Goal: Task Accomplishment & Management: Manage account settings

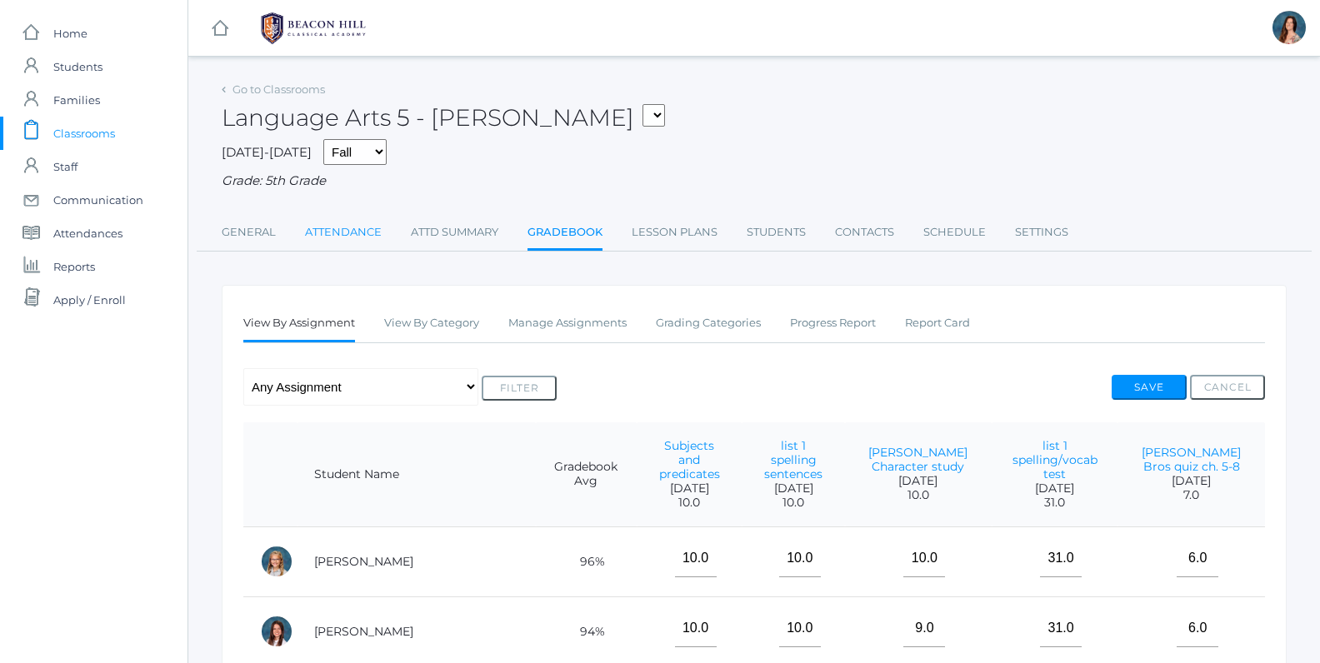
click at [356, 233] on link "Attendance" at bounding box center [343, 232] width 77 height 33
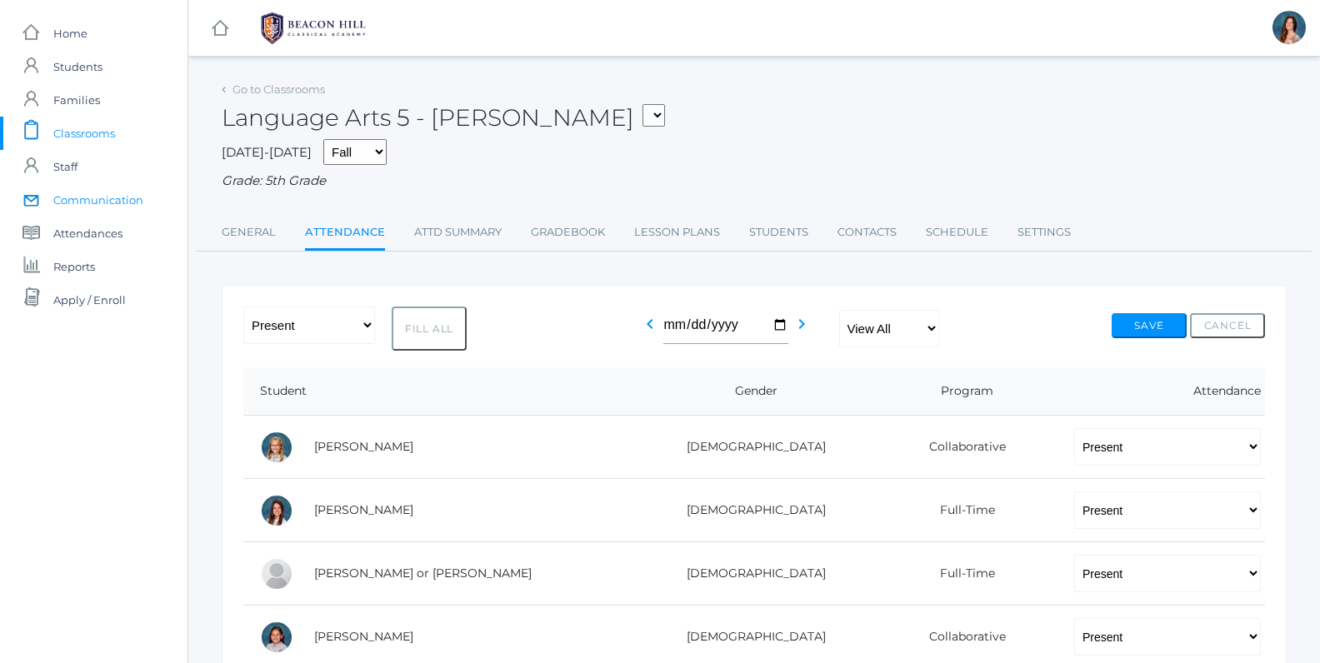
click at [103, 204] on span "Communication" at bounding box center [98, 199] width 90 height 33
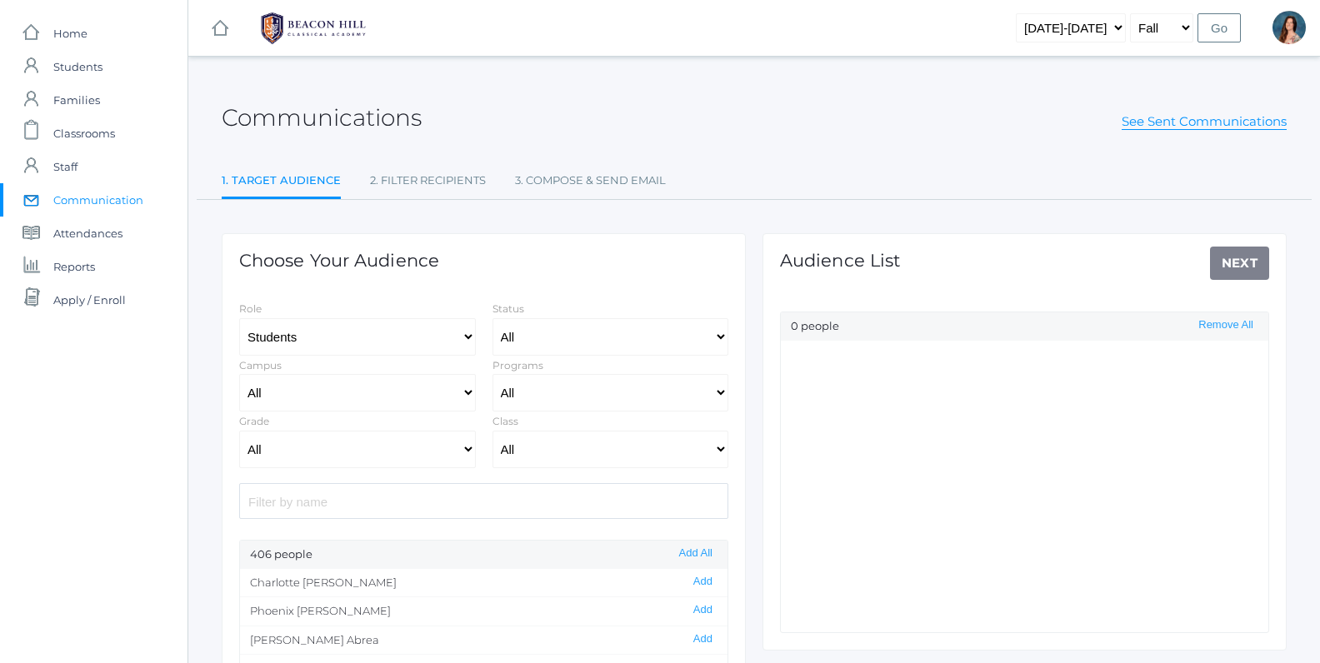
select select "Enrolled"
click at [239, 431] on select "All Grammar - Kindergarten - 1st Grade - 2nd Grade - 3rd Grade - 4th Grade - 5t…" at bounding box center [357, 450] width 237 height 38
select select "5"
click option "- 5th Grade" at bounding box center [0, 0] width 0 height 0
click at [731, 453] on div "Class All 01LA - First Grade Barber 01LA - First Grade Watson 02LA - Second Gra…" at bounding box center [610, 440] width 253 height 57
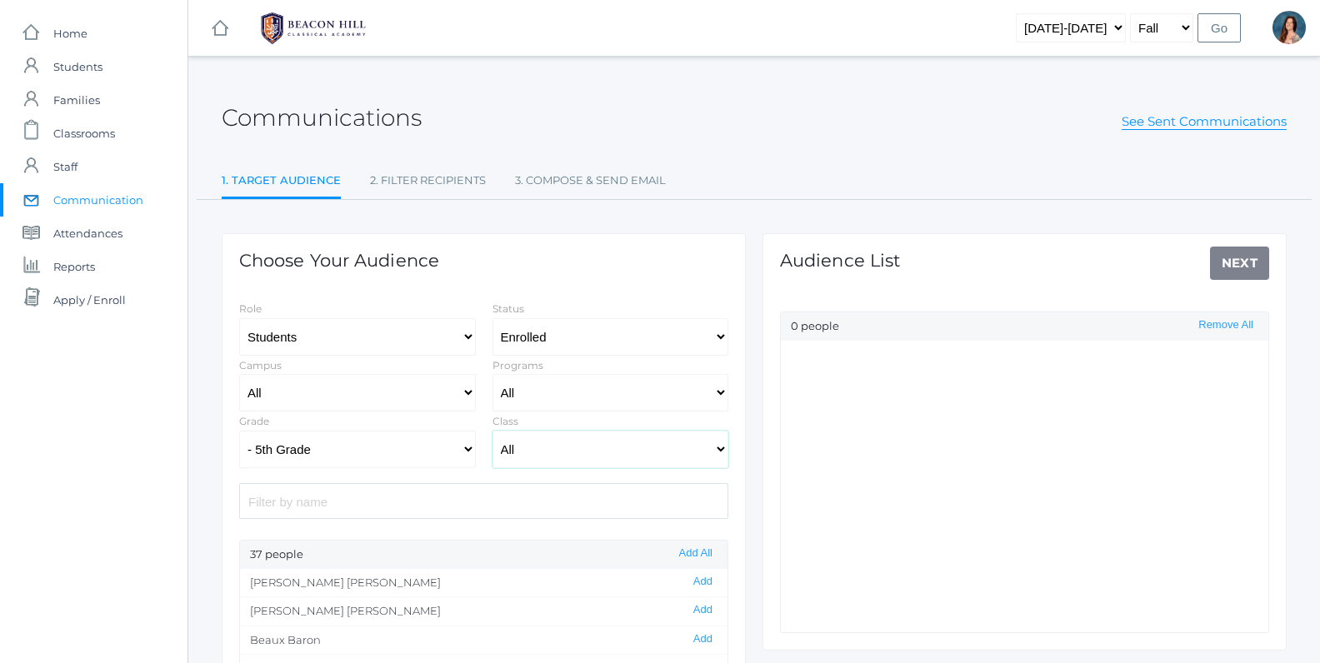
click at [493, 431] on select "All 01LA - First Grade Barber 01LA - First Grade Watson 02LA - Second Grade Bal…" at bounding box center [611, 450] width 237 height 38
select select "1967"
click option "05LA - Language Arts 5 [PERSON_NAME]" at bounding box center [0, 0] width 0 height 0
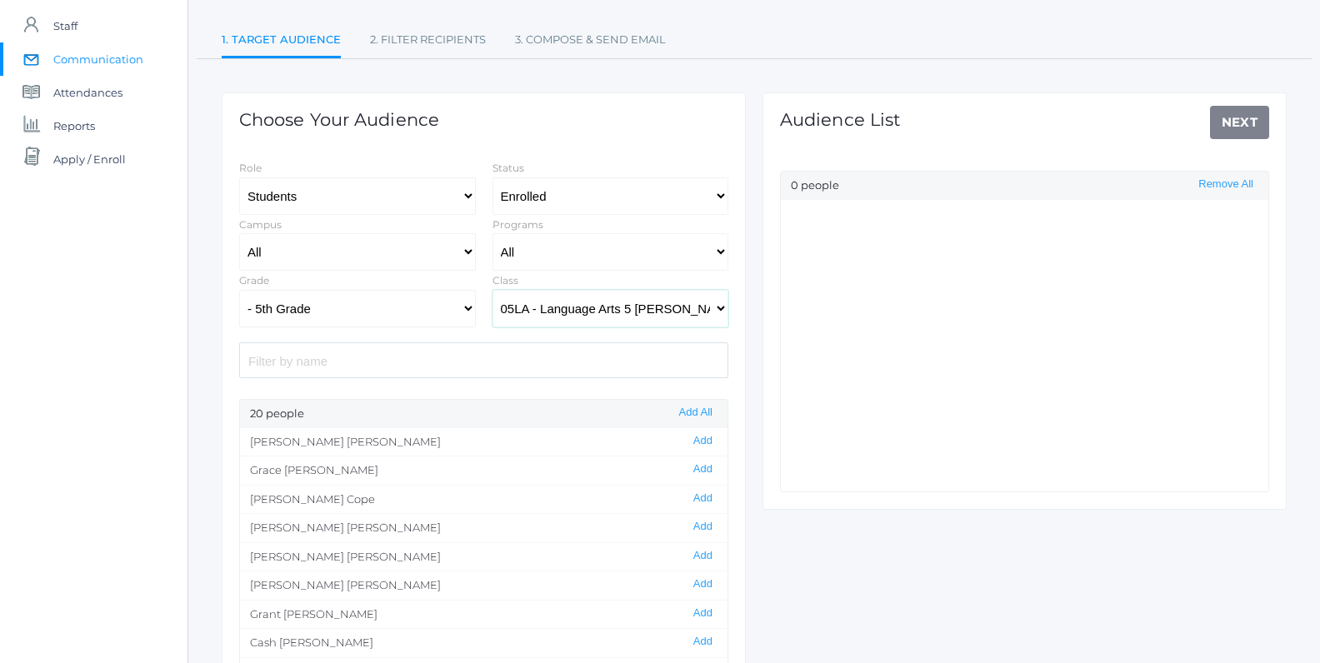
scroll to position [248, 0]
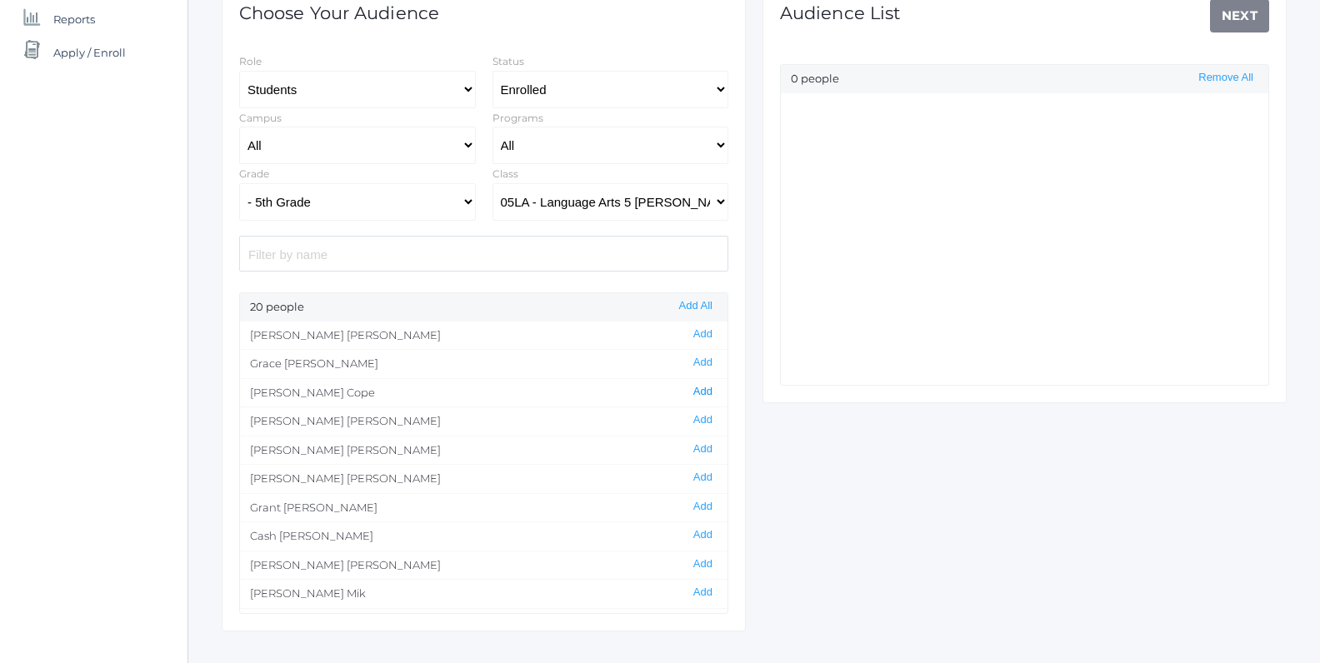
click at [708, 393] on button "Add" at bounding box center [702, 392] width 29 height 14
click at [1225, 13] on link "Next" at bounding box center [1240, 15] width 60 height 33
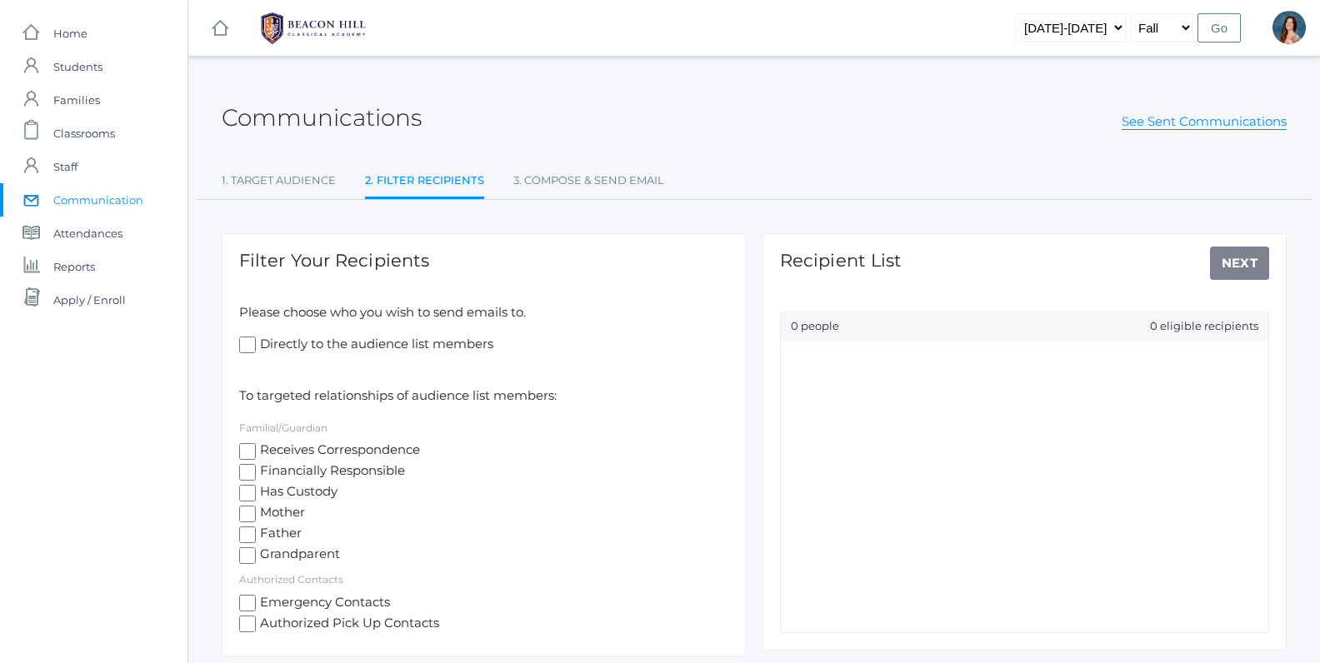
click at [254, 454] on input "Receives Correspondence" at bounding box center [247, 451] width 17 height 17
checkbox input "true"
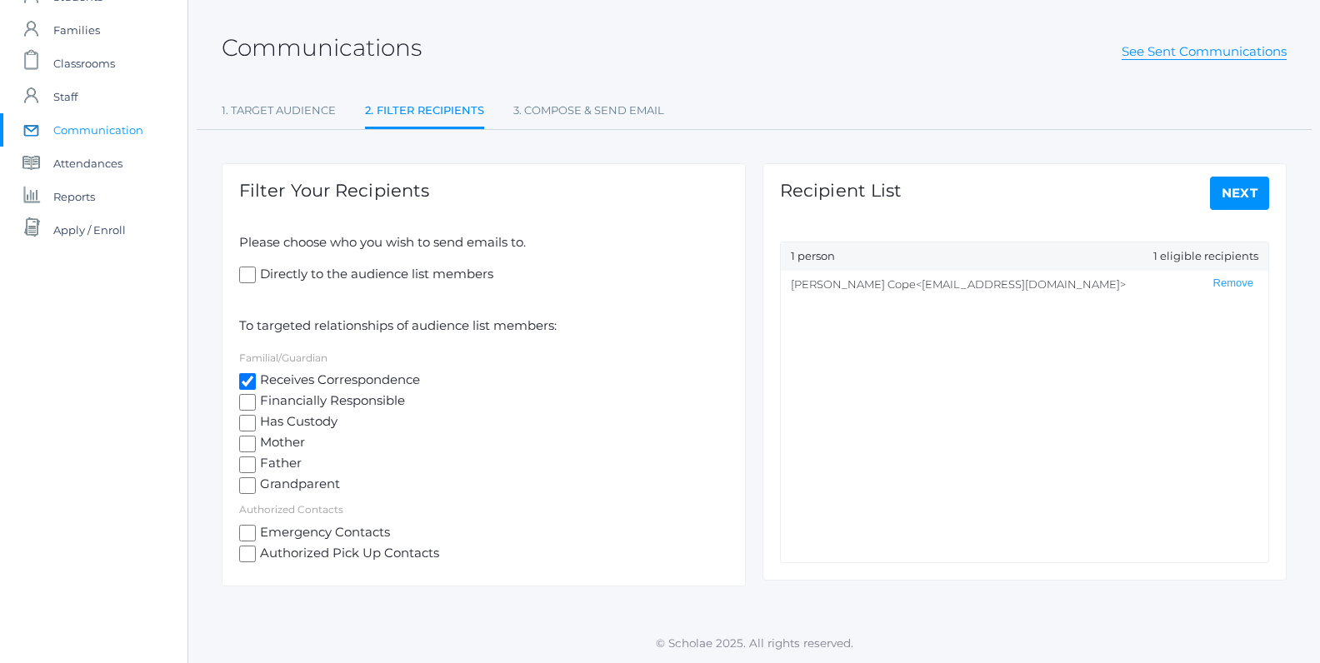
select select "Enrolled"
select select "5"
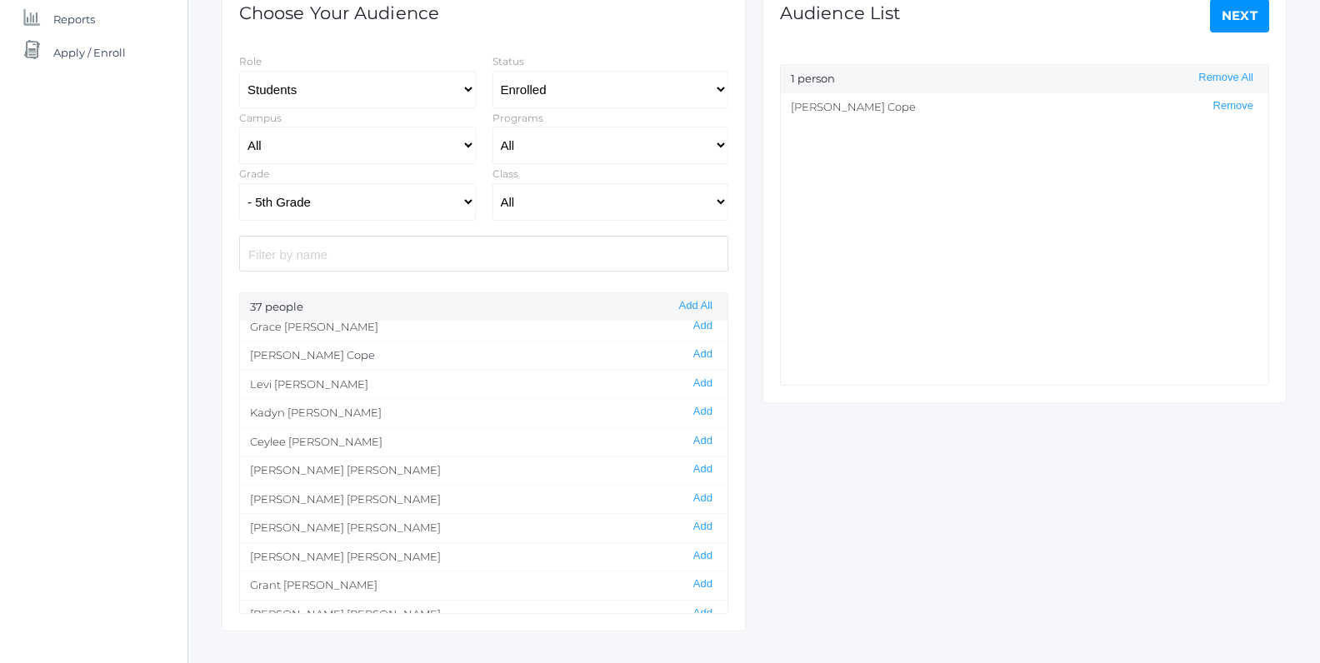
scroll to position [186, 0]
click at [700, 487] on button "Add" at bounding box center [702, 494] width 29 height 14
click at [707, 489] on button "Add" at bounding box center [702, 494] width 29 height 14
click at [703, 488] on button "Add" at bounding box center [702, 494] width 29 height 14
click at [704, 487] on button "Add" at bounding box center [702, 494] width 29 height 14
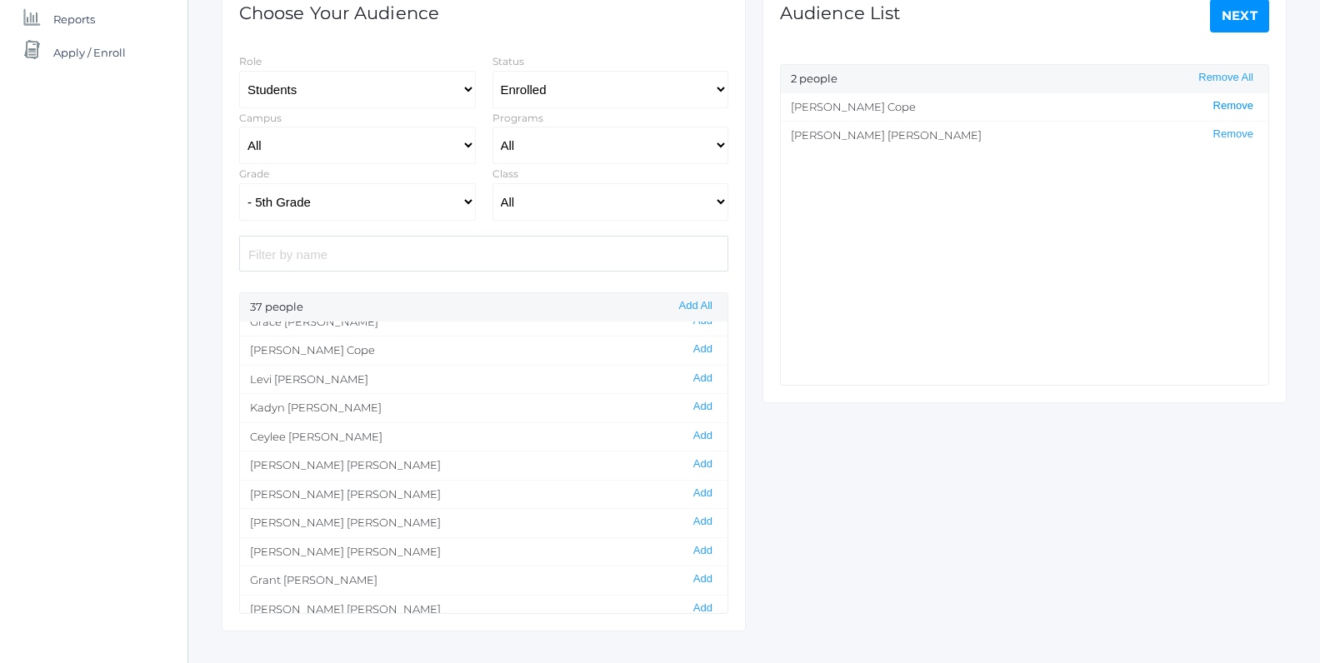
click at [1242, 105] on button "Remove" at bounding box center [1233, 106] width 50 height 14
click at [1248, 22] on link "Next" at bounding box center [1240, 15] width 60 height 33
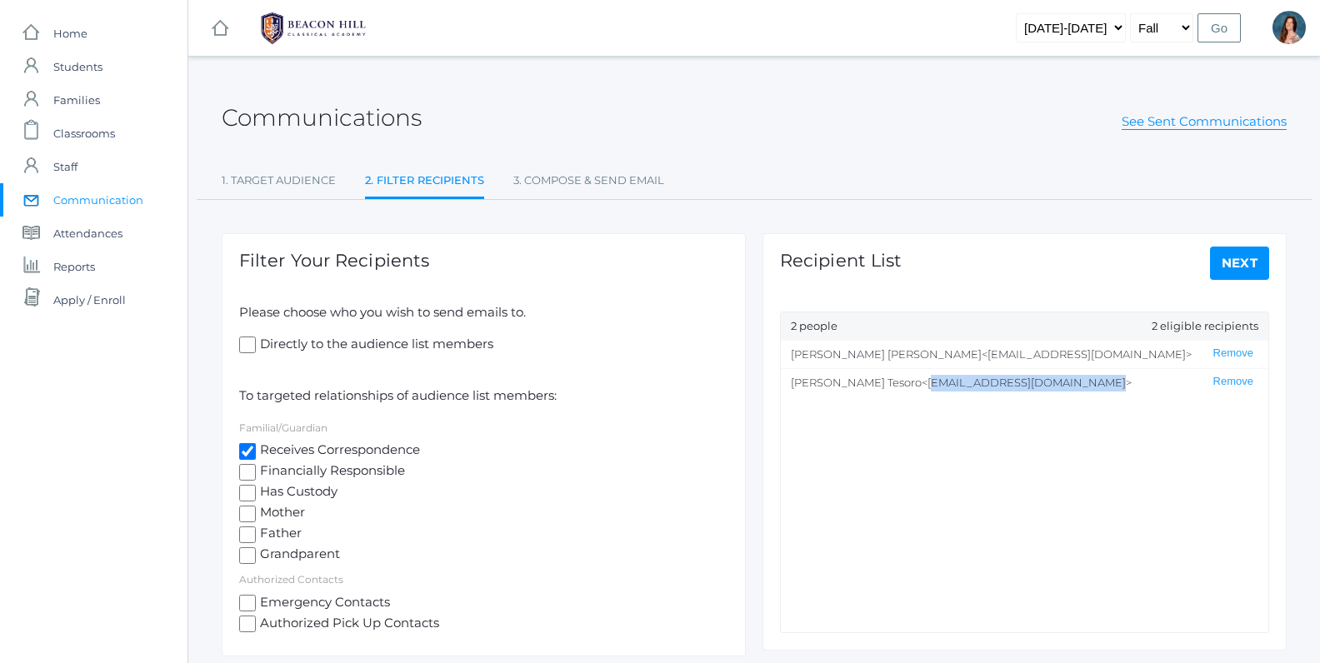
drag, startPoint x: 869, startPoint y: 384, endPoint x: 1025, endPoint y: 384, distance: 155.9
click at [1025, 384] on span "<nicoliosisenator@gmail.com>" at bounding box center [1027, 382] width 210 height 13
copy span "nicoliosisenator@gmail.com>"
click at [99, 138] on span "Classrooms" at bounding box center [84, 133] width 62 height 33
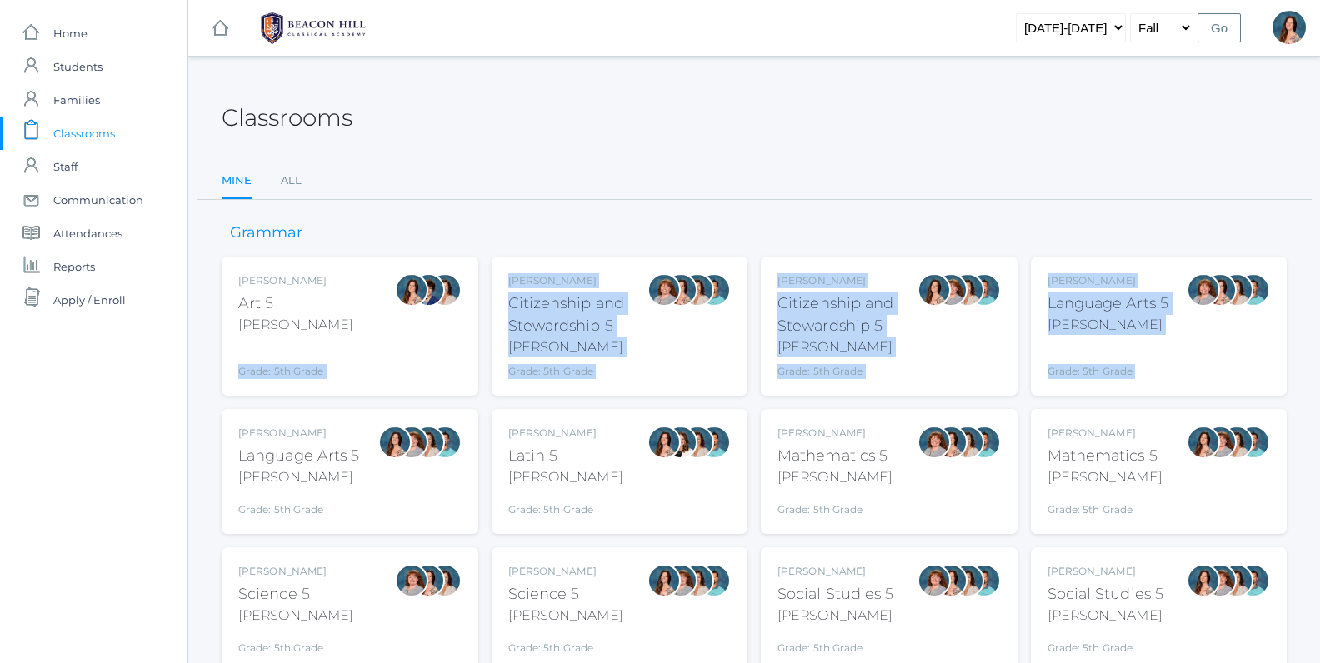
drag, startPoint x: 274, startPoint y: 390, endPoint x: 282, endPoint y: 415, distance: 26.1
click at [282, 415] on div "Rebecca Salazar Art 5 Salazar Grade: 5th Grade 05ART Sarah Bence Citizenship an…" at bounding box center [754, 465] width 1065 height 416
drag, startPoint x: 282, startPoint y: 415, endPoint x: 290, endPoint y: 455, distance: 40.9
click at [290, 455] on div "Rebecca Salazar Language Arts 5 Salazar Grade: 5th Grade 05LA" at bounding box center [350, 471] width 257 height 125
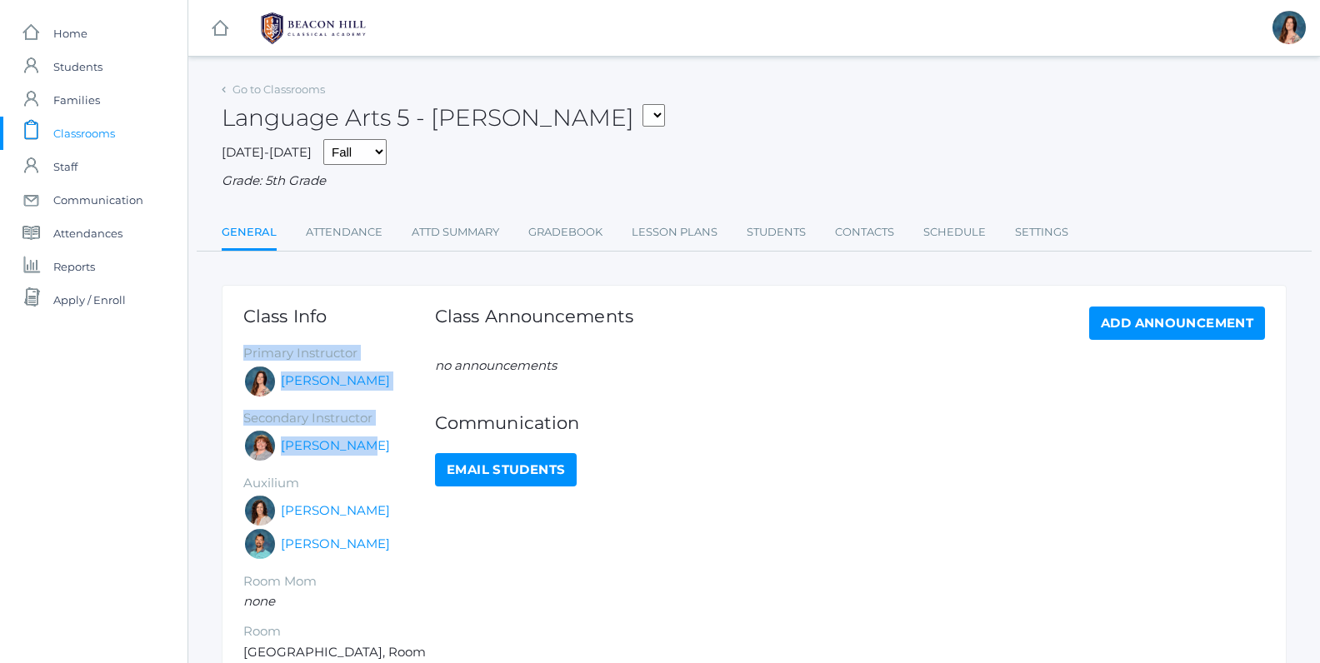
drag, startPoint x: 0, startPoint y: 0, endPoint x: 438, endPoint y: 331, distance: 548.6
click at [438, 331] on div "Class Info Primary Instructor Rebecca Salazar Secondary Instructor Sarah Bence …" at bounding box center [754, 519] width 1022 height 424
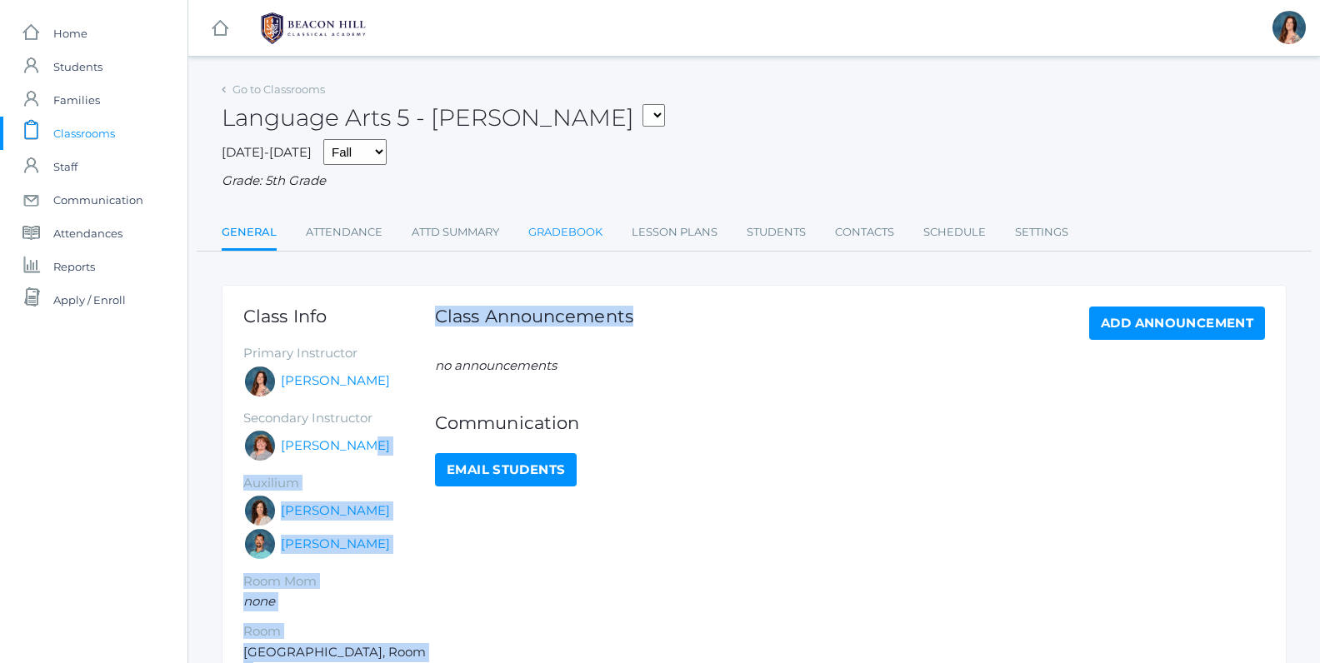
drag, startPoint x: 438, startPoint y: 331, endPoint x: 543, endPoint y: 239, distance: 140.0
click at [438, 333] on h1 "Class Announcements" at bounding box center [534, 321] width 198 height 29
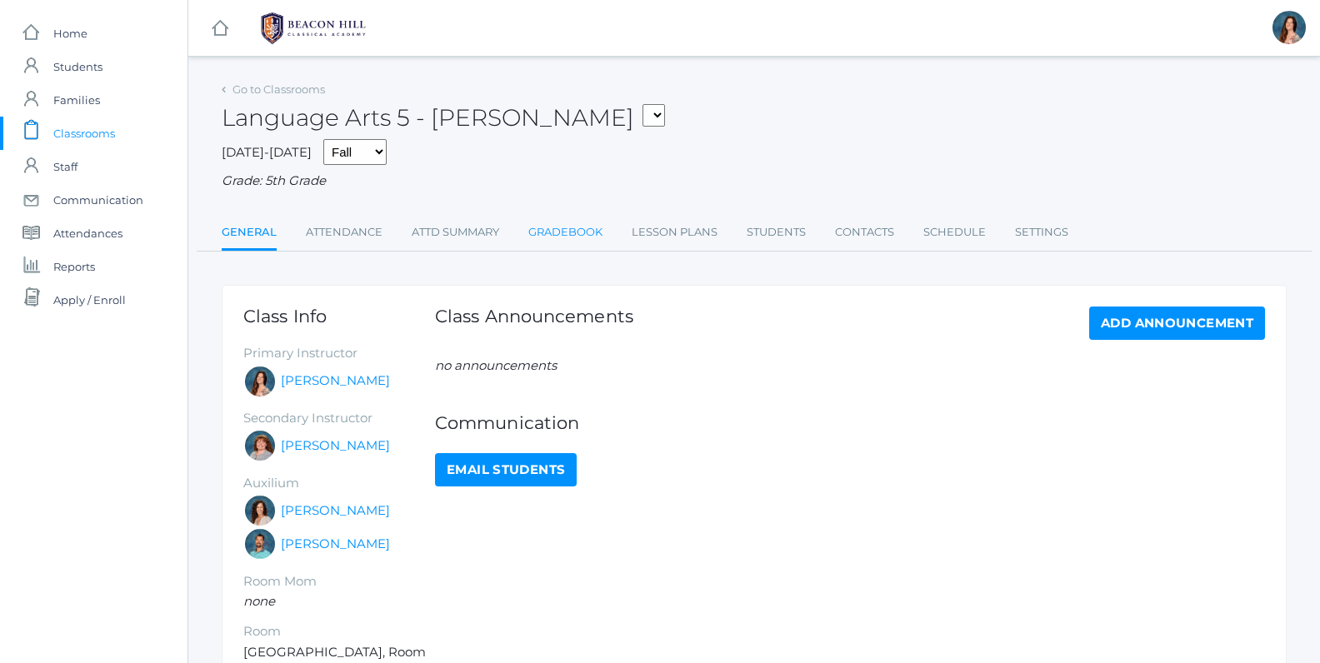
click at [564, 228] on link "Gradebook" at bounding box center [565, 232] width 74 height 33
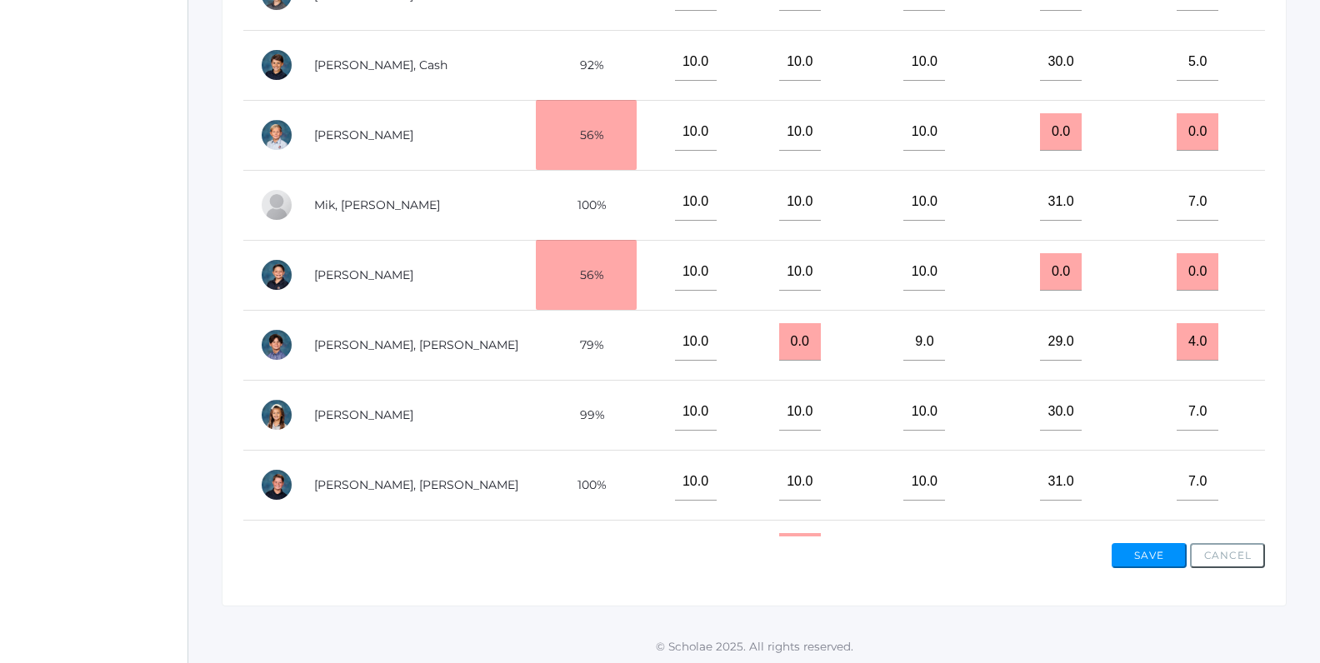
scroll to position [445, 0]
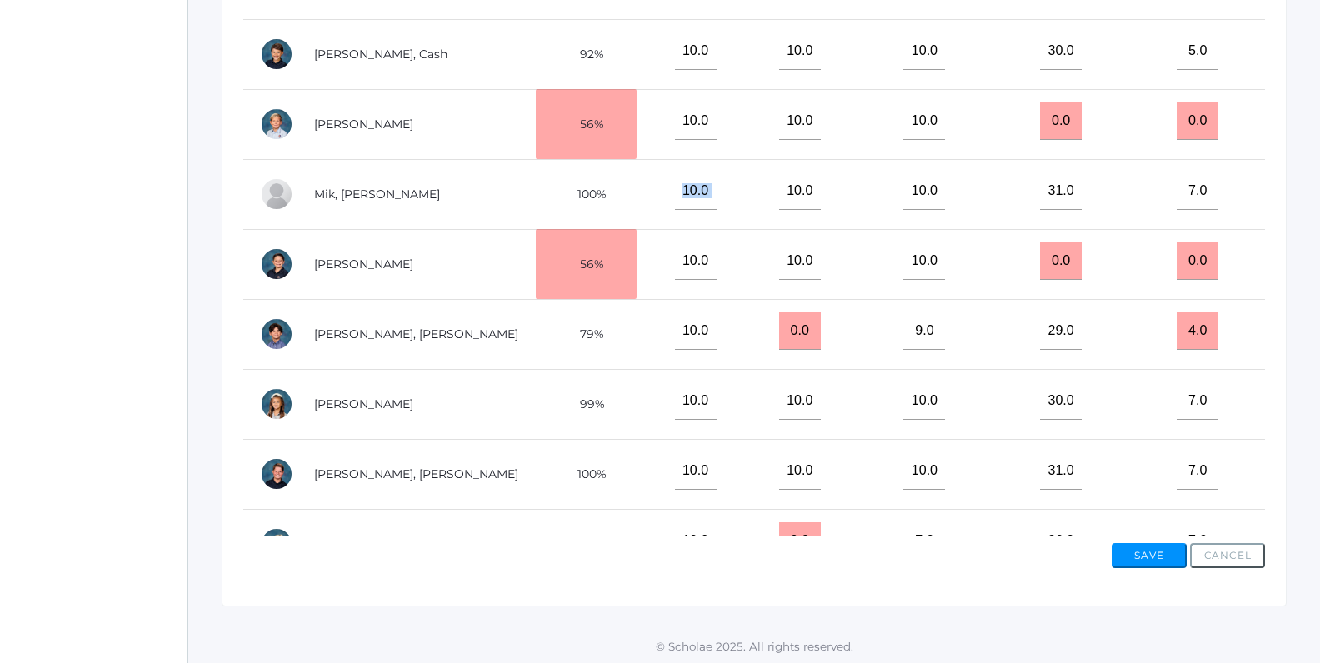
drag, startPoint x: 652, startPoint y: 194, endPoint x: 781, endPoint y: 197, distance: 129.2
click at [781, 197] on tr "Mik, Hadley 100% 10.0 10.0 10.0 31.0 7.0" at bounding box center [754, 194] width 1022 height 70
click at [1068, 243] on input "0.0" at bounding box center [1061, 262] width 42 height 38
click at [1073, 243] on input "0.0" at bounding box center [1061, 262] width 42 height 38
type input "0"
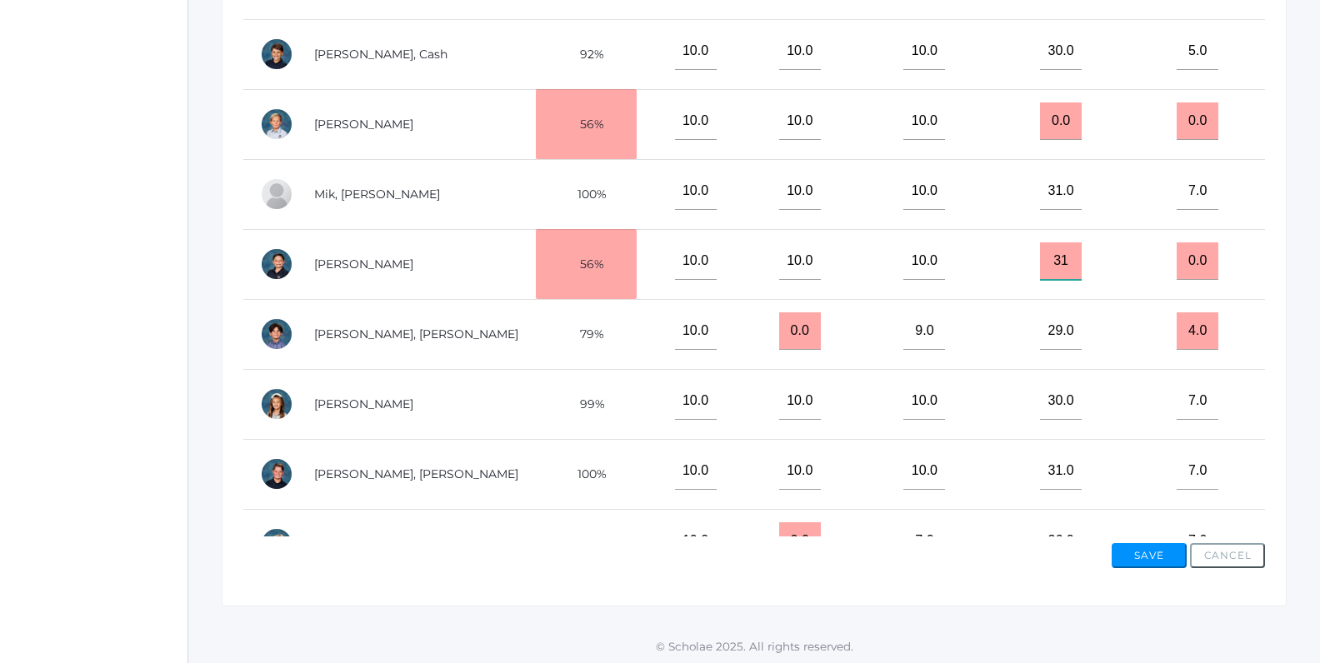
drag, startPoint x: 1073, startPoint y: 241, endPoint x: 1082, endPoint y: 241, distance: 9.2
click at [1082, 243] on input "31" at bounding box center [1061, 262] width 42 height 38
type input "31"
drag, startPoint x: 1253, startPoint y: 238, endPoint x: 1240, endPoint y: 239, distance: 12.6
click at [1244, 239] on td "0.0" at bounding box center [1192, 264] width 148 height 70
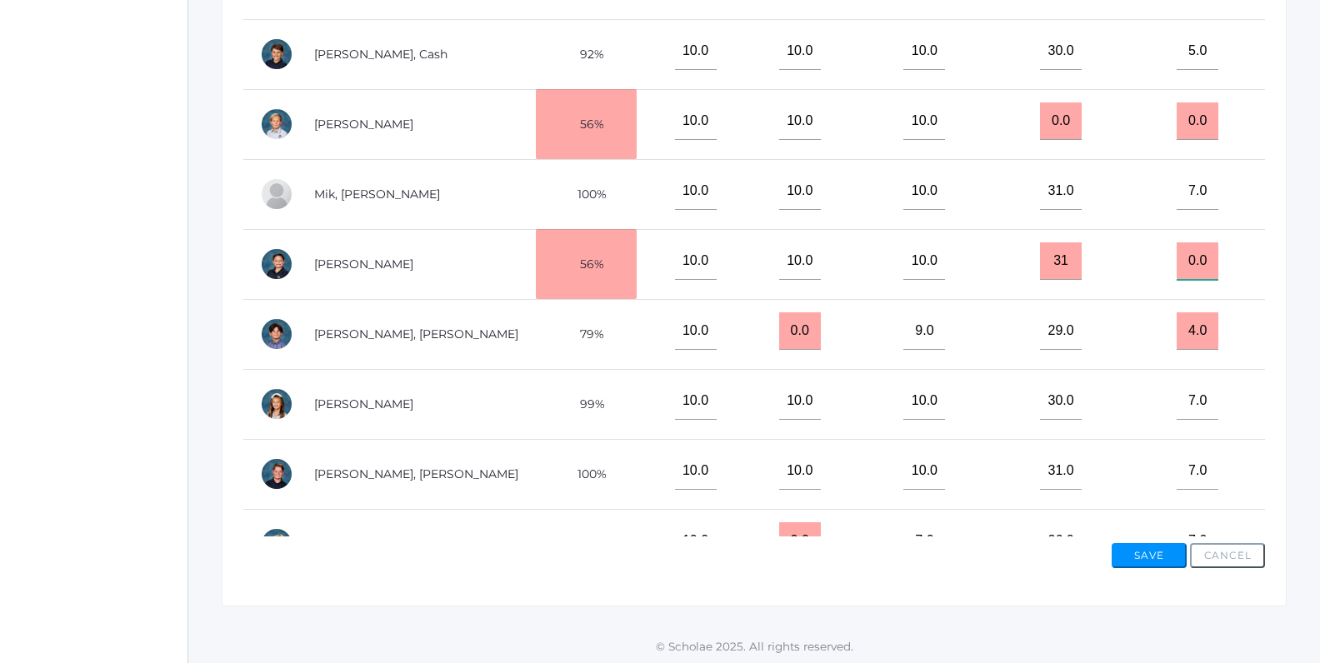
click at [1216, 243] on input "0.0" at bounding box center [1198, 262] width 42 height 38
type input "0"
drag, startPoint x: 1216, startPoint y: 236, endPoint x: 1187, endPoint y: 329, distance: 97.8
click at [1216, 247] on input "7" at bounding box center [1198, 262] width 42 height 38
type input "7"
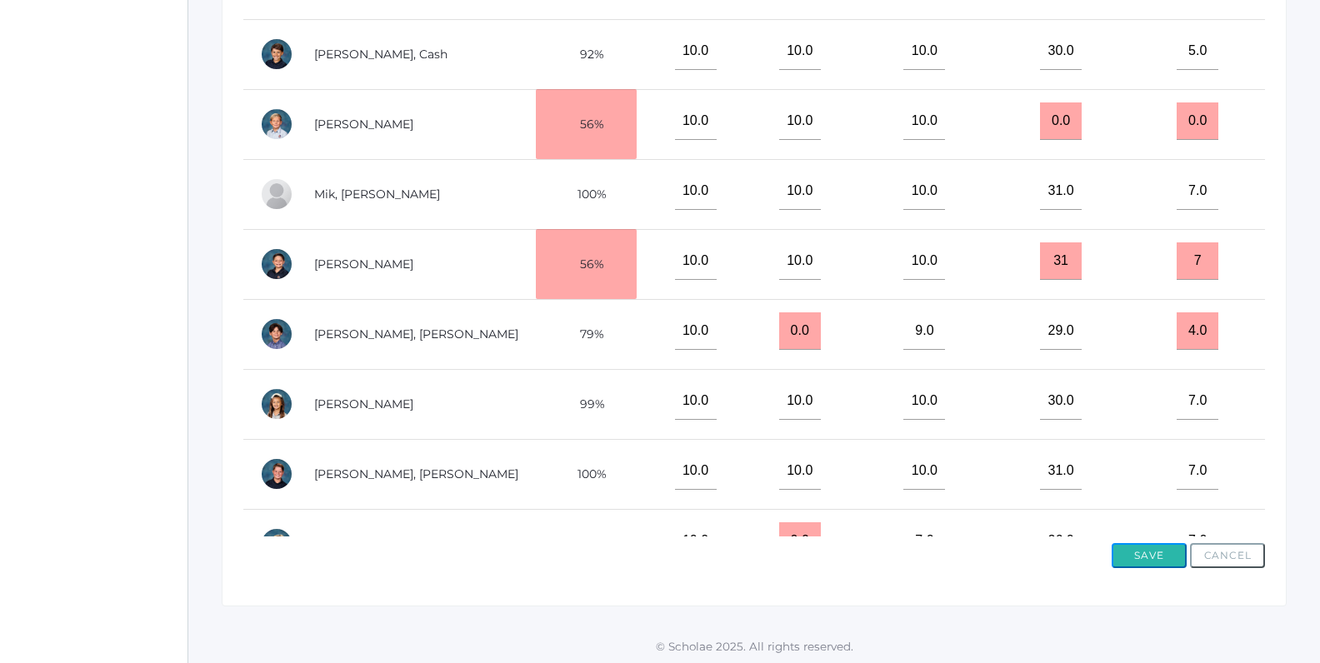
click at [1147, 555] on button "Save" at bounding box center [1149, 555] width 75 height 25
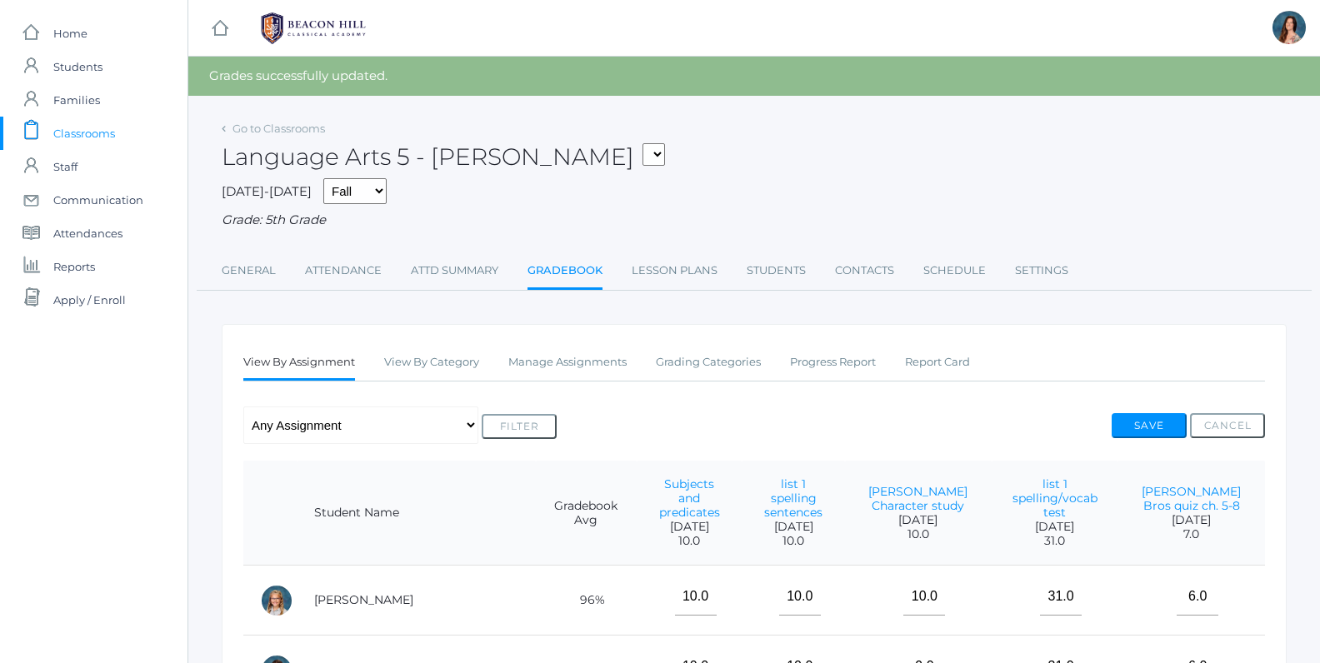
click at [643, 143] on select "05ART - Art 5 Salazar 05CITIZEN - Citizenship and Stewardship 5 Salazar 05CITIZ…" at bounding box center [654, 154] width 23 height 23
select select "1965"
click option "05SCI - Science 5 [PERSON_NAME]" at bounding box center [0, 0] width 0 height 0
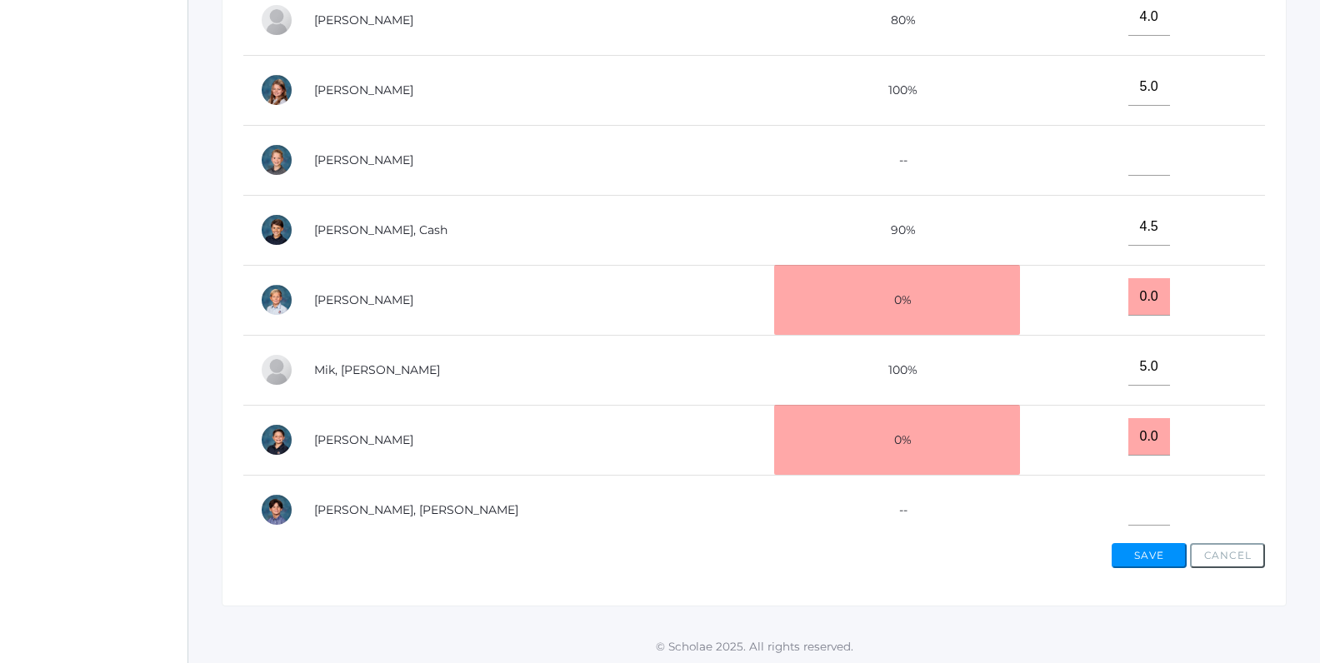
scroll to position [243, 0]
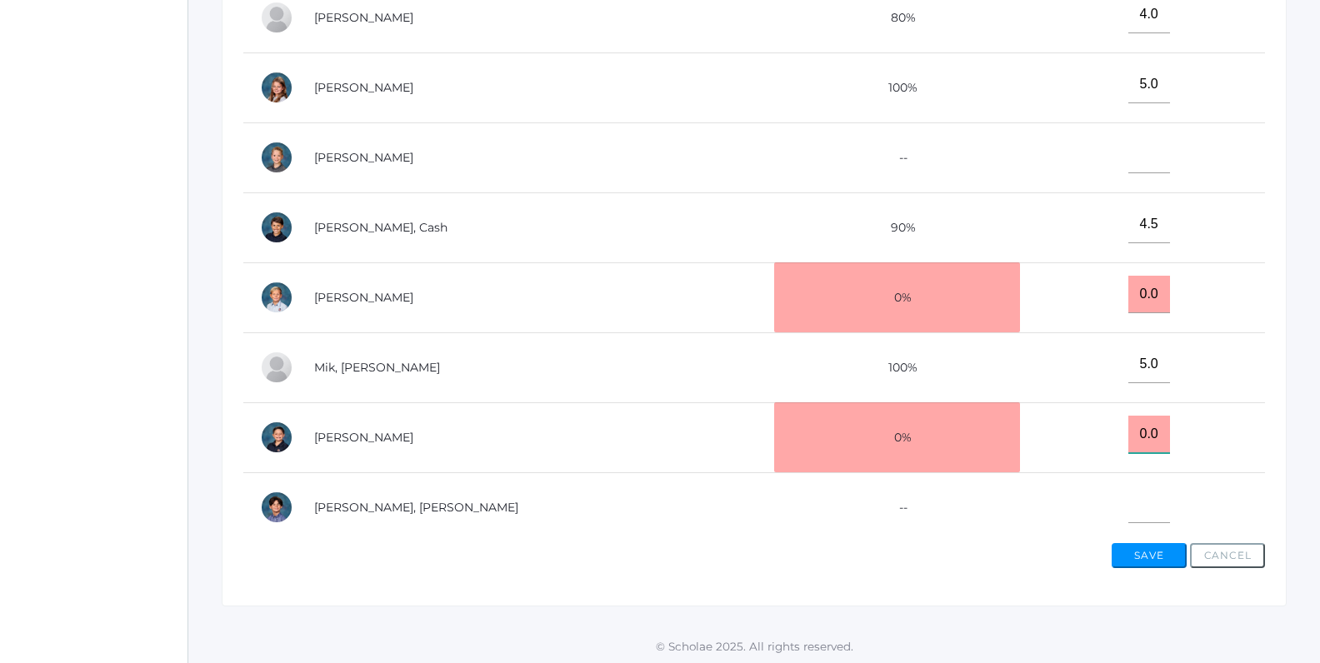
drag, startPoint x: 1135, startPoint y: 427, endPoint x: 1084, endPoint y: 428, distance: 50.8
click at [1128, 428] on input "0.0" at bounding box center [1149, 435] width 42 height 38
type input "5"
click at [1119, 537] on div "Save Cancel" at bounding box center [754, 553] width 1022 height 32
click at [1128, 552] on button "Save" at bounding box center [1149, 555] width 75 height 25
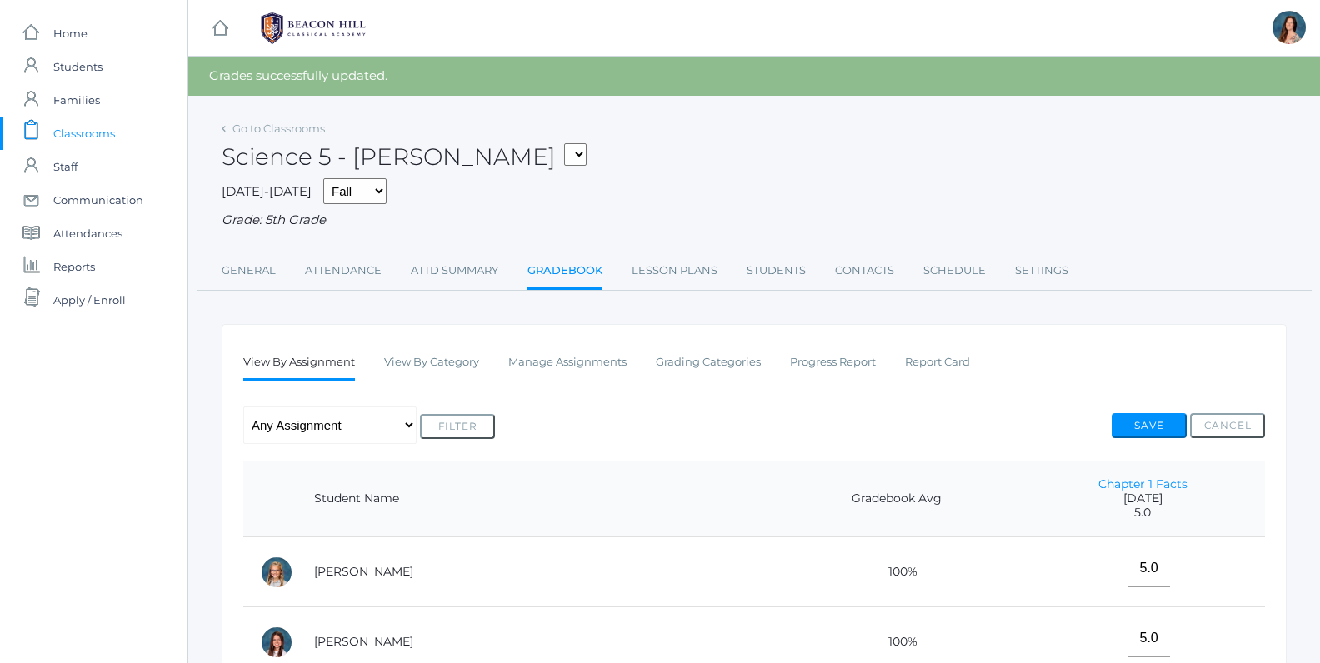
click option "05SCI - Science 5 [PERSON_NAME]" at bounding box center [0, 0] width 0 height 0
select select "1966"
click option "05SOCS - Social Studies 5 [PERSON_NAME]" at bounding box center [0, 0] width 0 height 0
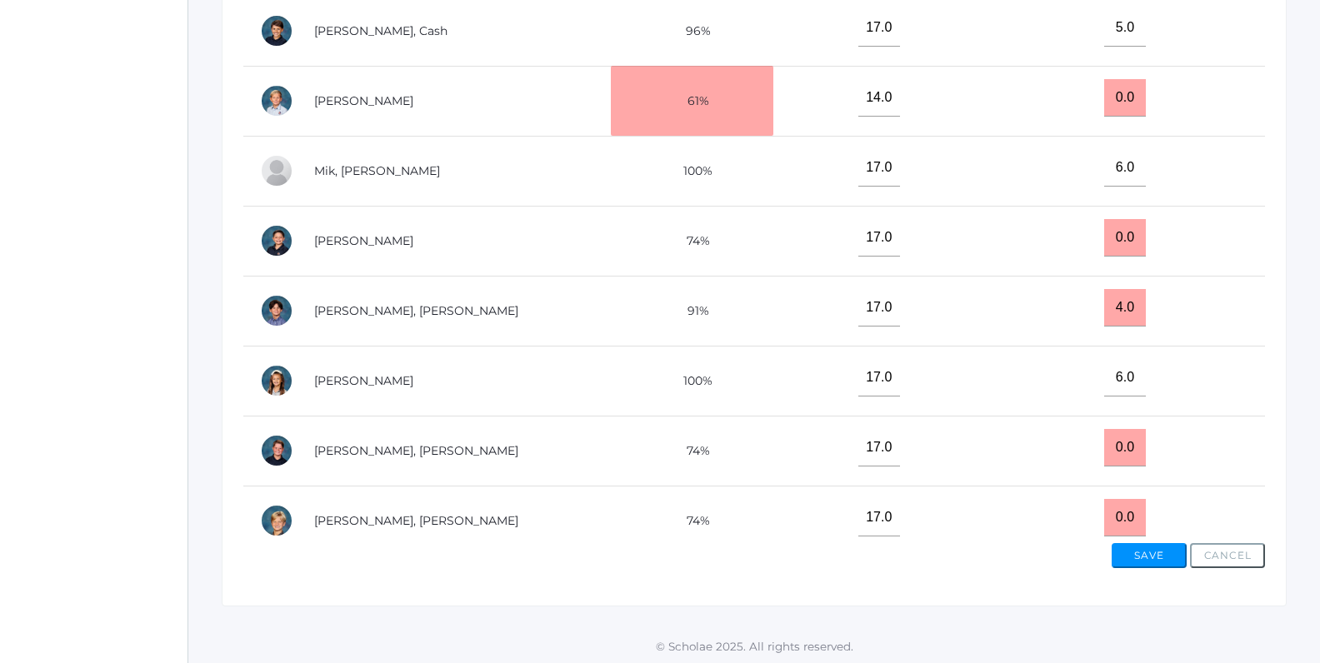
scroll to position [474, 0]
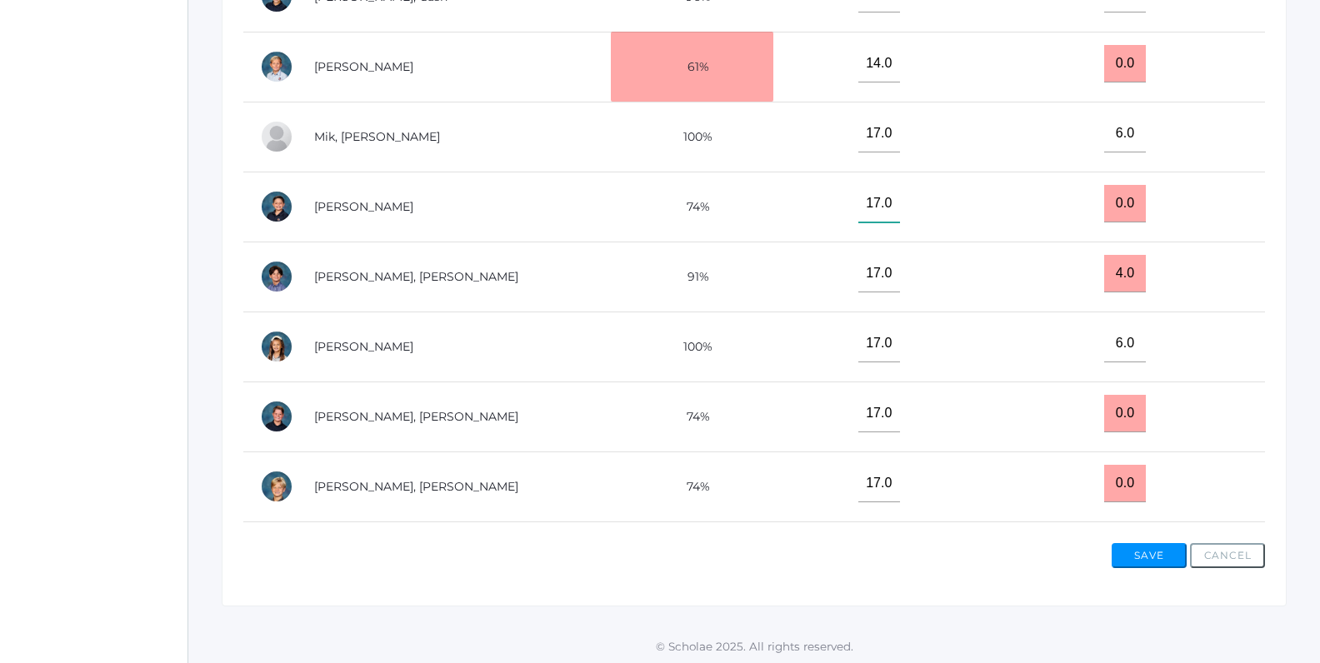
click at [900, 206] on input"] "17.0" at bounding box center [879, 204] width 42 height 38
click at [1146, 194] on input "0.0" at bounding box center [1125, 204] width 42 height 38
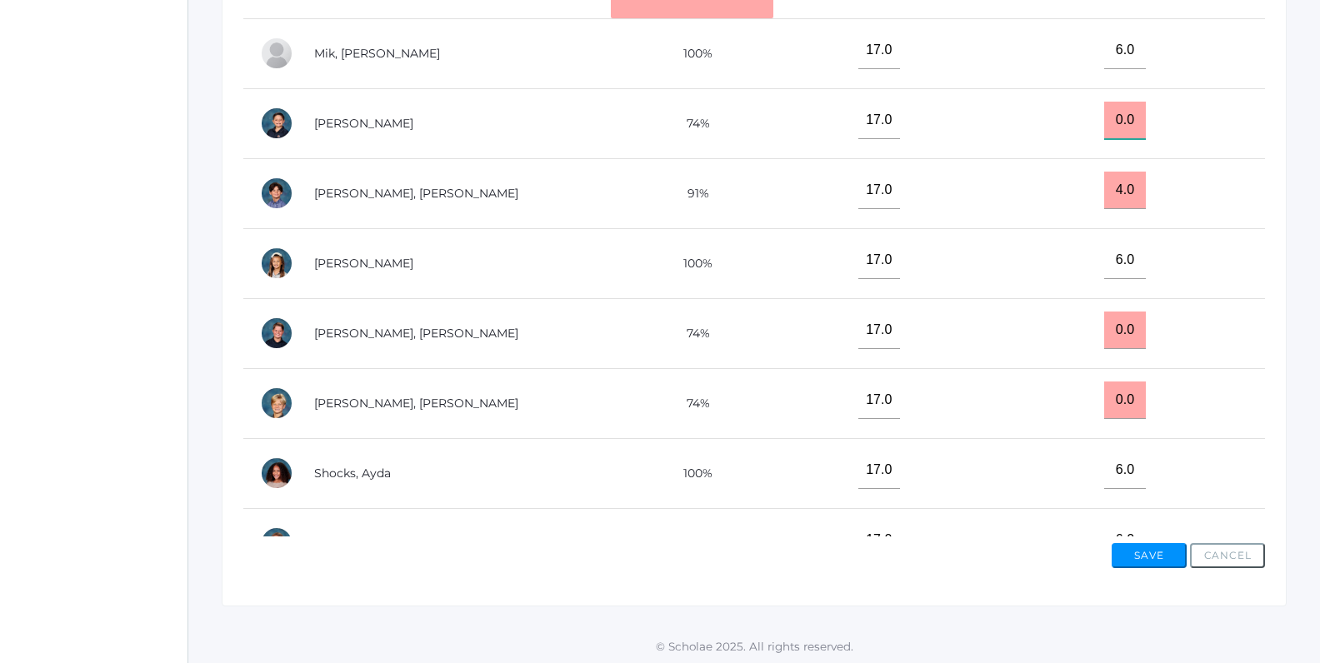
scroll to position [557, 0]
click at [1146, 105] on input "0.0" at bounding box center [1125, 122] width 42 height 38
type input "0"
type input "5"
click at [1140, 556] on button "Save" at bounding box center [1149, 555] width 75 height 25
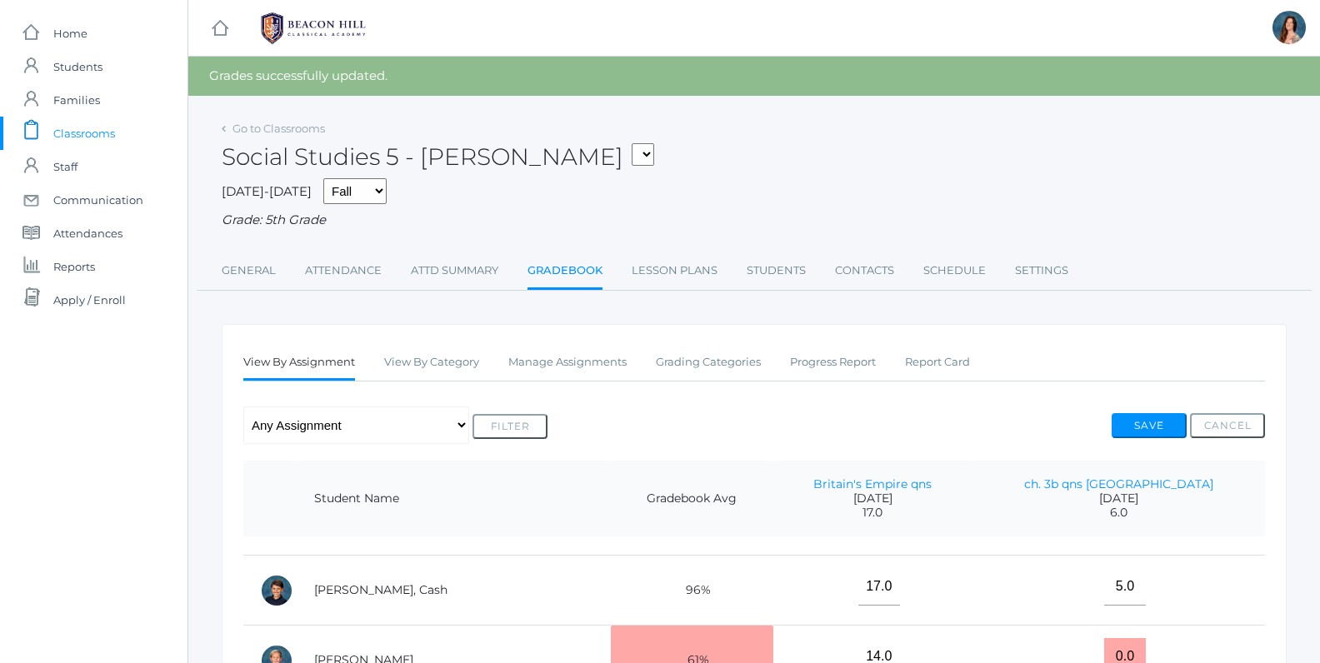
scroll to position [557, 0]
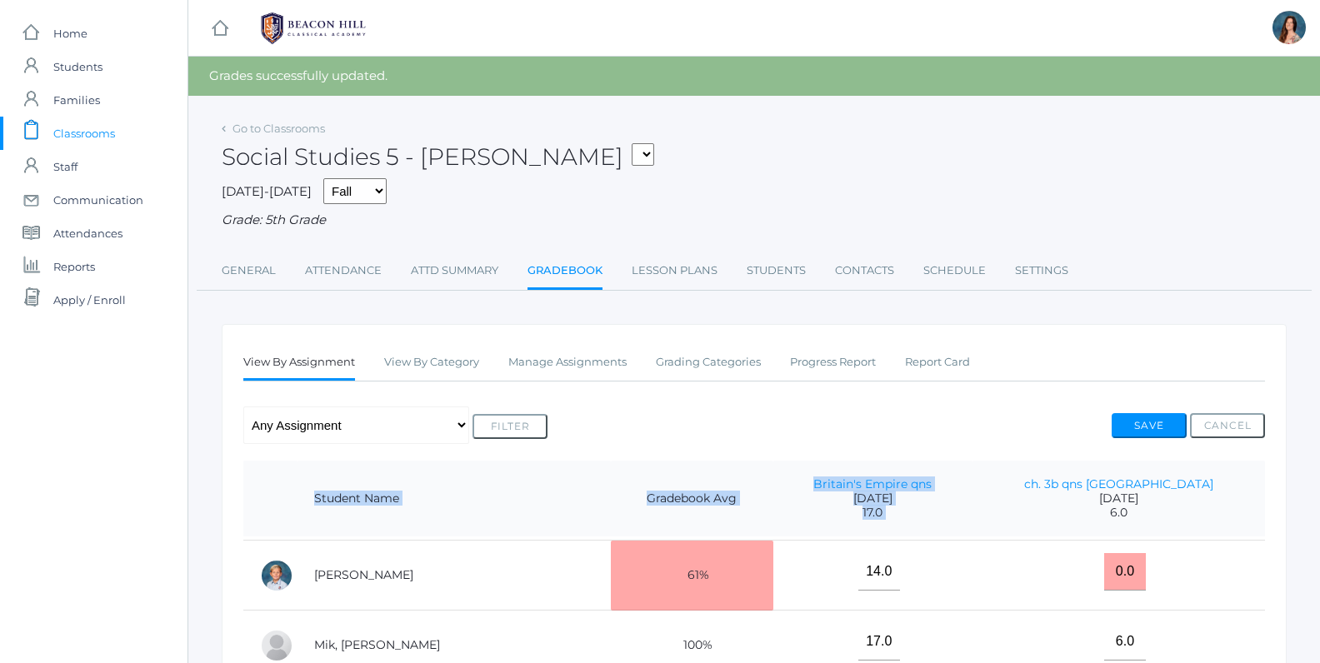
drag, startPoint x: 1092, startPoint y: 387, endPoint x: 1101, endPoint y: 464, distance: 78.1
drag, startPoint x: 1101, startPoint y: 464, endPoint x: 1105, endPoint y: 381, distance: 83.4
click at [1101, 458] on table "Student Name Gradebook Avg Britain's Empire qns [DATE] 17.0 ch. 3b qns Africa […" at bounding box center [754, 642] width 1022 height 1477
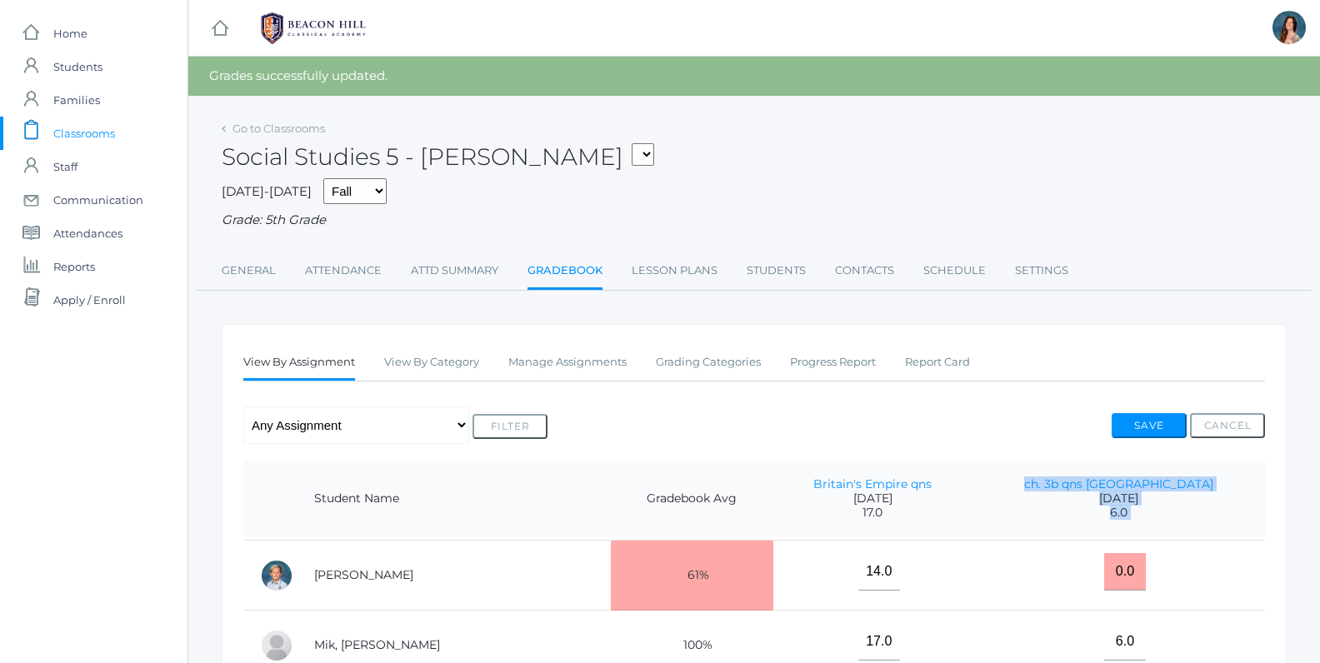
scroll to position [556, 0]
click at [1042, 441] on div "Any Assignment Category: exercises - Britain's Empire qns - ch. 3b qns [GEOGRAP…" at bounding box center [754, 426] width 1022 height 38
